Goal: Task Accomplishment & Management: Manage account settings

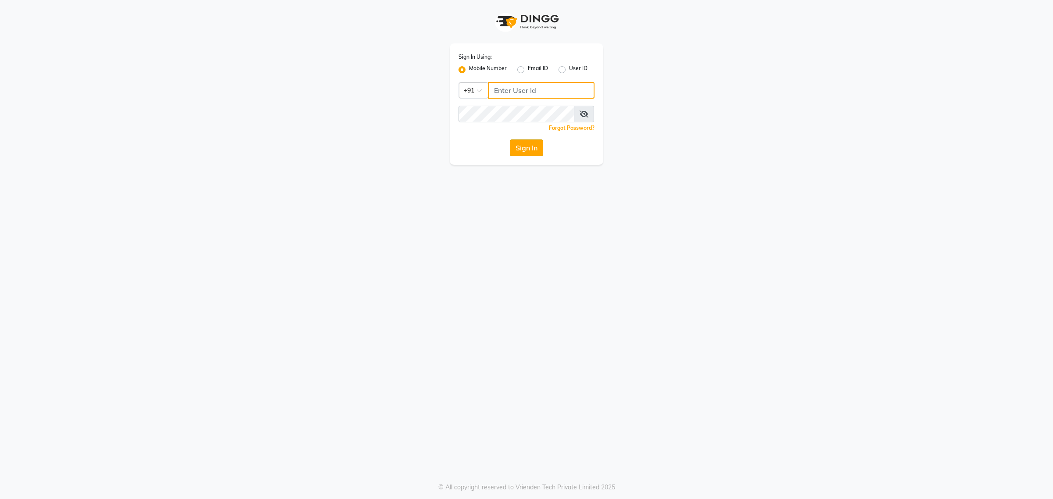
type input "7087307165"
click at [533, 146] on button "Sign In" at bounding box center [526, 147] width 33 height 17
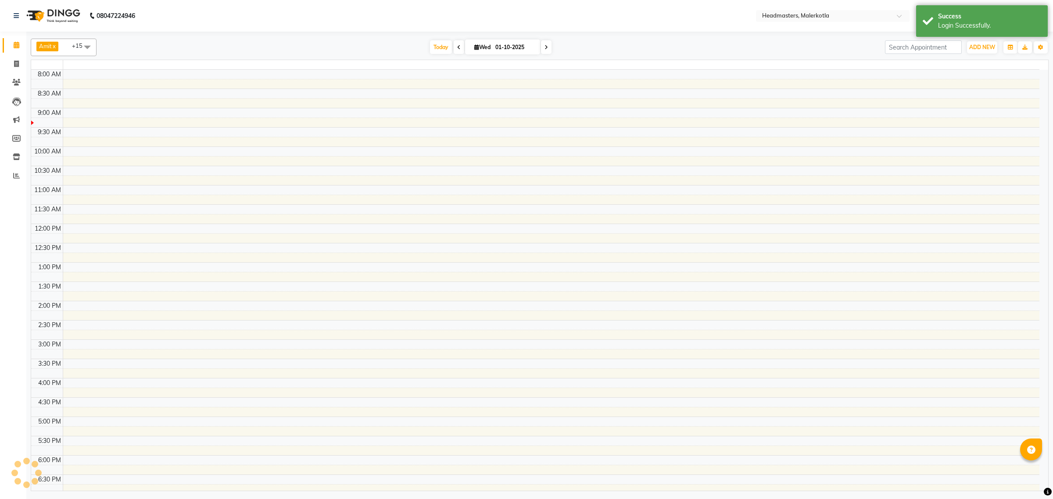
select select "en"
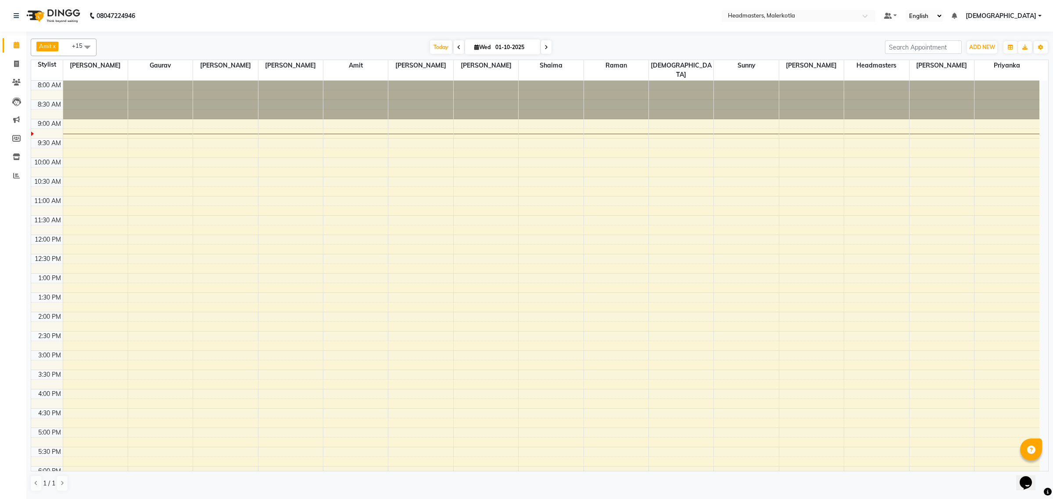
click at [86, 44] on span at bounding box center [87, 47] width 18 height 17
